Goal: Information Seeking & Learning: Compare options

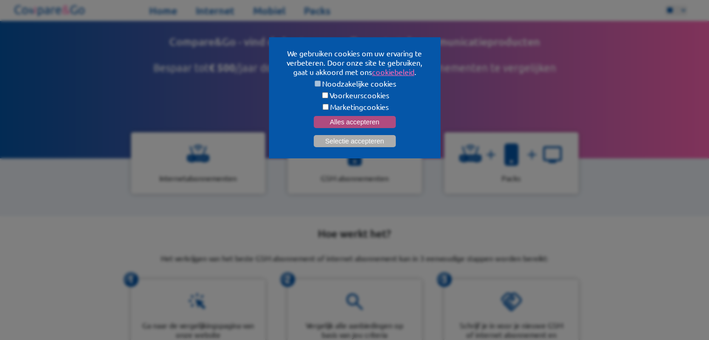
click at [376, 122] on button "Alles accepteren" at bounding box center [355, 122] width 82 height 12
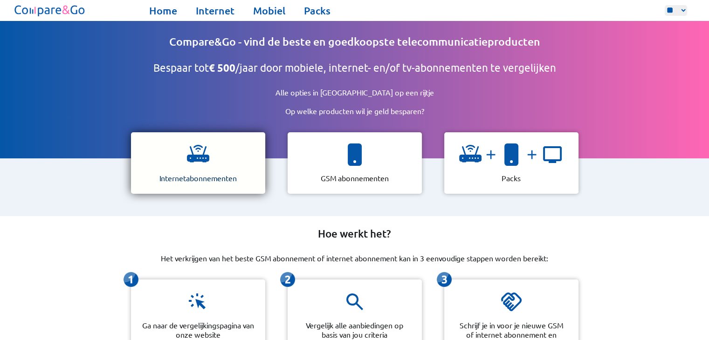
click at [242, 154] on div "Internetabonnementen" at bounding box center [198, 163] width 134 height 62
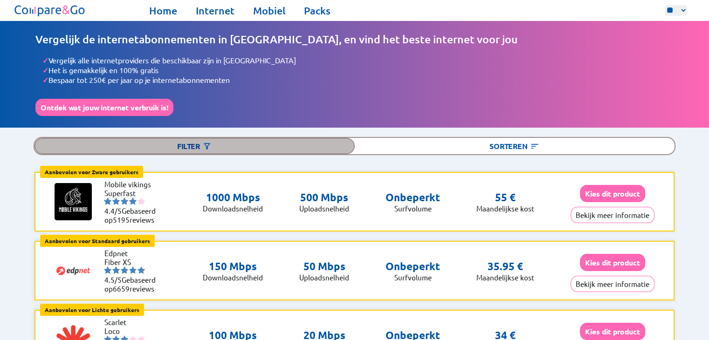
click at [199, 146] on div "Filter" at bounding box center [194, 146] width 320 height 16
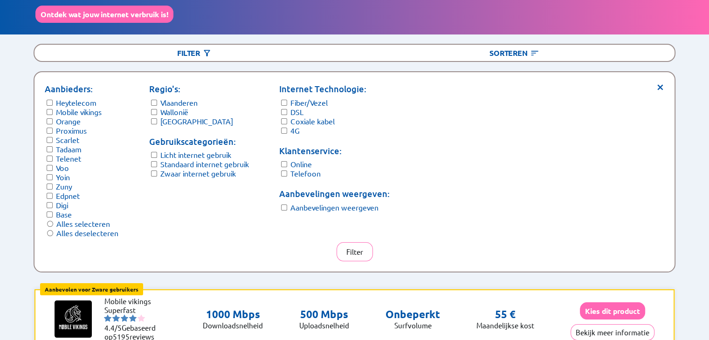
scroll to position [233, 0]
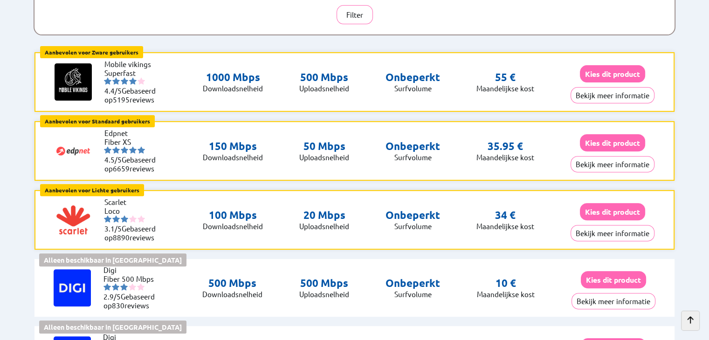
scroll to position [293, 0]
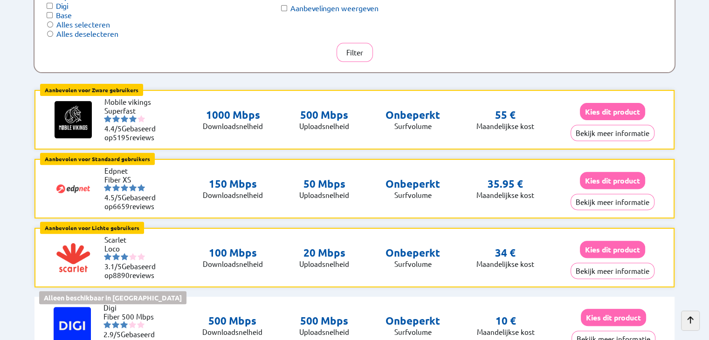
click at [134, 106] on li "Superfast" at bounding box center [132, 110] width 56 height 9
click at [619, 135] on button "Bekijk meer informatie" at bounding box center [613, 133] width 84 height 16
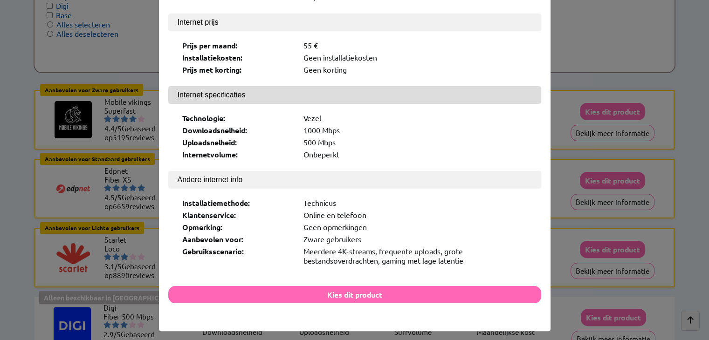
scroll to position [134, 0]
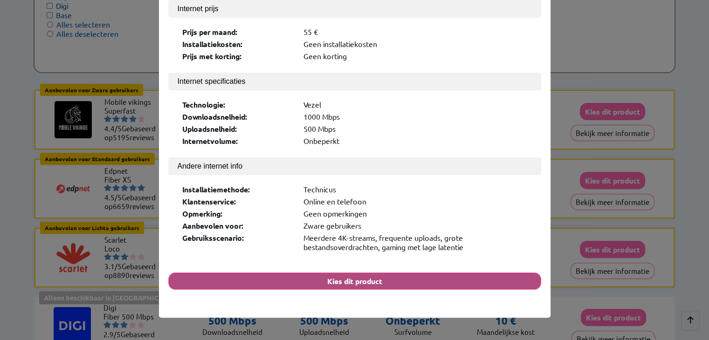
click at [339, 273] on button "Kies dit product" at bounding box center [354, 281] width 373 height 17
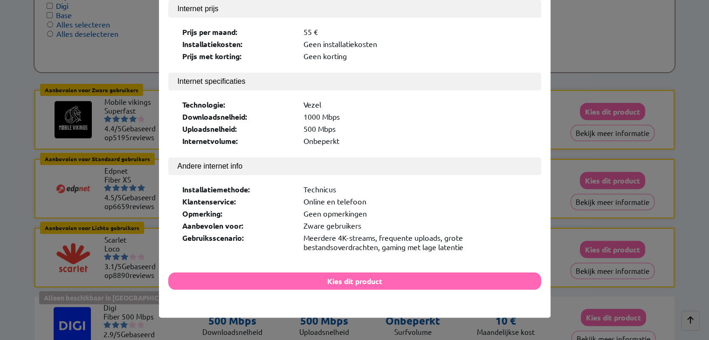
click at [1, 178] on div "× Logo: Productnaam: Superfast Providernaam: Mobile vikings Score: 4.4/5 Intern…" at bounding box center [354, 170] width 709 height 340
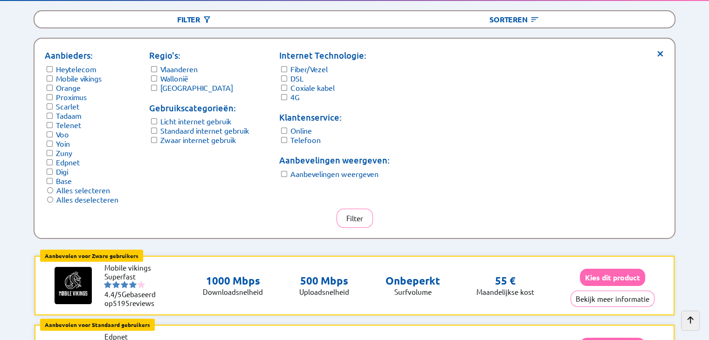
scroll to position [106, 0]
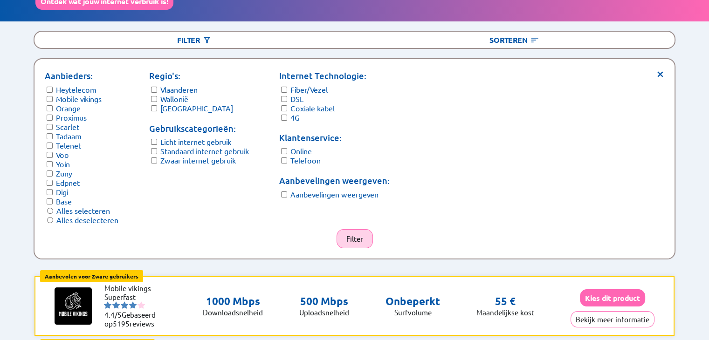
click at [361, 241] on button "Filter" at bounding box center [355, 238] width 36 height 19
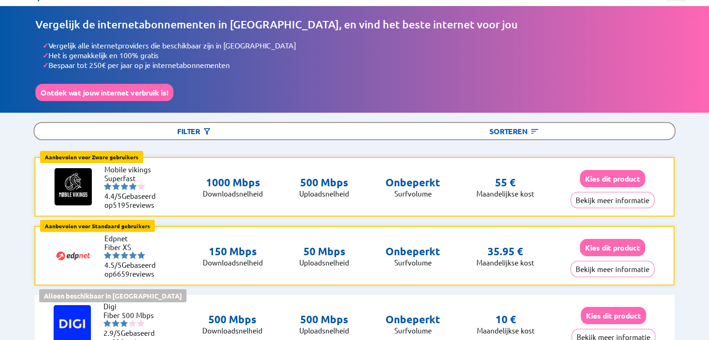
scroll to position [0, 0]
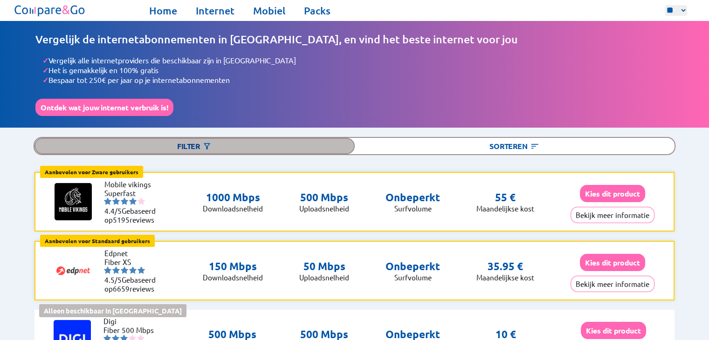
click at [331, 141] on div "Filter" at bounding box center [194, 146] width 320 height 16
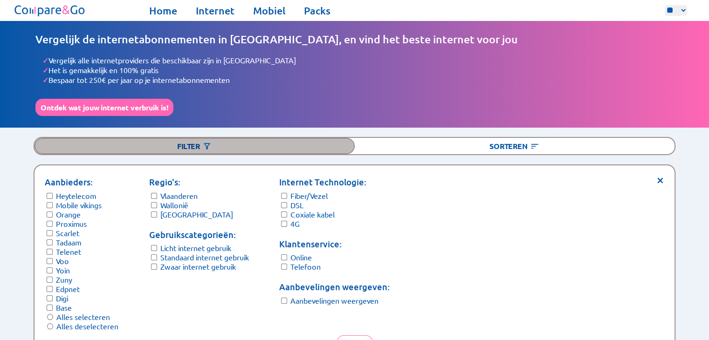
click at [330, 142] on div "Filter" at bounding box center [194, 146] width 320 height 16
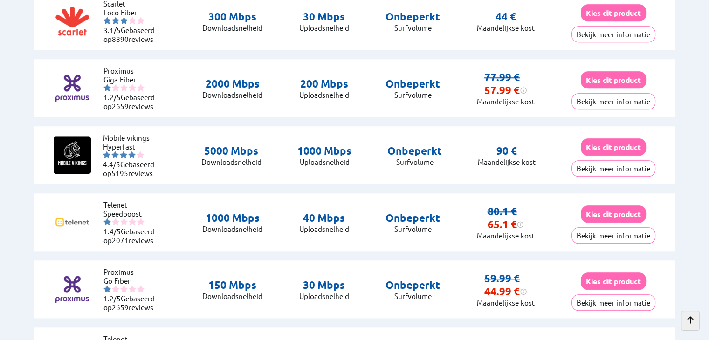
scroll to position [839, 0]
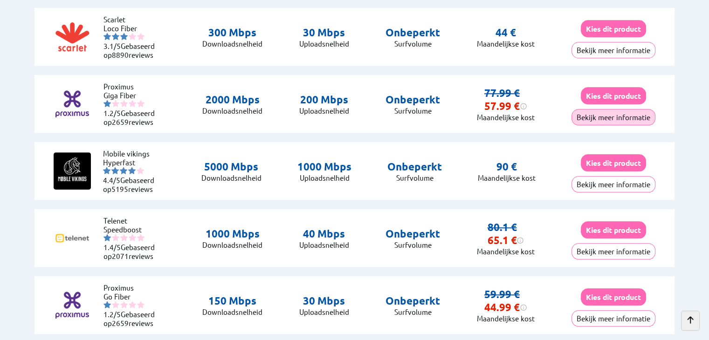
click at [630, 115] on button "Bekijk meer informatie" at bounding box center [613, 117] width 84 height 16
